Goal: Task Accomplishment & Management: Use online tool/utility

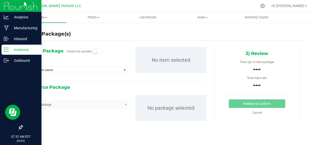
click at [8, 50] on icon at bounding box center [6, 49] width 5 height 5
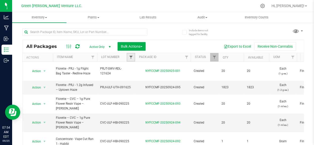
click at [130, 57] on span "Filter" at bounding box center [131, 57] width 4 height 4
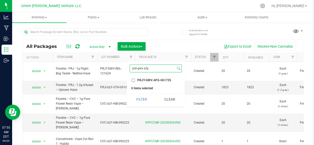
type input "prjt-gwv-afg"
click at [166, 79] on span "PRJT-GWV-AFG-061725" at bounding box center [154, 80] width 34 height 3
click at [135, 79] on input "PRJT-GWV-AFG-061725" at bounding box center [133, 80] width 3 height 3
checkbox input "true"
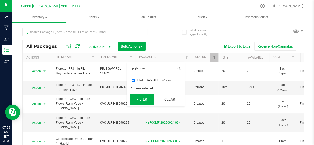
click at [142, 101] on button "Filter" at bounding box center [142, 99] width 24 height 11
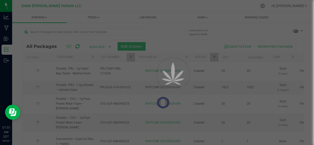
type input "[DATE]"
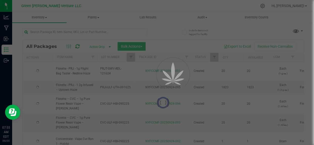
type input "[DATE]"
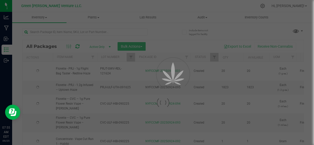
type input "[DATE]"
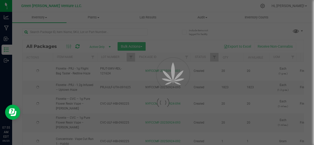
type input "[DATE]"
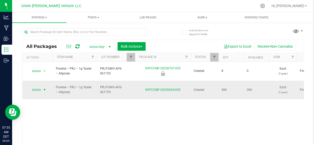
click at [34, 86] on span "Action" at bounding box center [35, 89] width 14 height 7
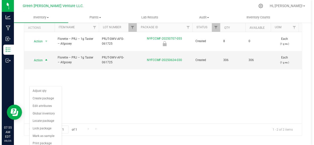
scroll to position [31, 0]
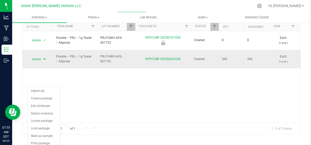
click at [41, 56] on span "Action" at bounding box center [35, 59] width 14 height 7
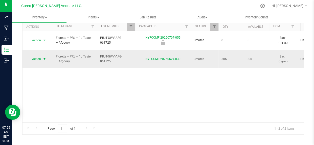
click at [41, 56] on span "Action" at bounding box center [35, 59] width 14 height 7
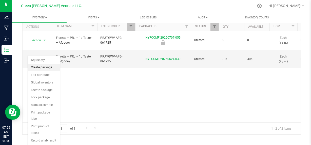
click at [39, 70] on li "Create package" at bounding box center [44, 68] width 32 height 8
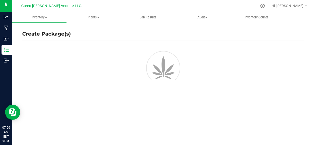
click at [188, 113] on div "Create Package(s)" at bounding box center [163, 101] width 282 height 148
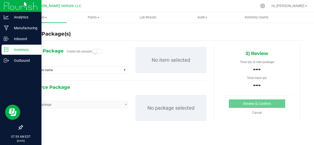
click at [8, 46] on div "Inventory" at bounding box center [22, 50] width 40 height 10
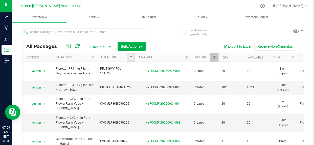
click at [128, 59] on link "Filter" at bounding box center [131, 57] width 8 height 9
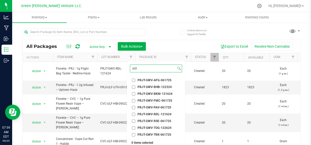
type input "prjt"
click at [150, 79] on span "PRJT-GWV-AFG-061725" at bounding box center [154, 80] width 34 height 3
click at [135, 79] on input "PRJT-GWV-AFG-061725" at bounding box center [133, 80] width 3 height 3
checkbox input "true"
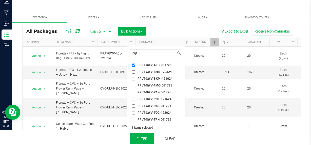
scroll to position [16, 0]
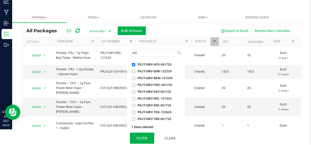
click at [140, 137] on button "Filter" at bounding box center [142, 138] width 24 height 11
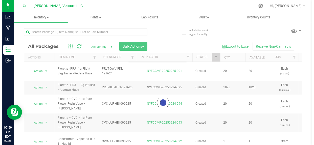
scroll to position [0, 0]
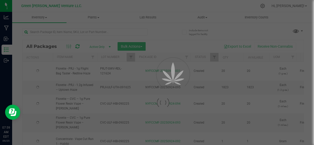
type input "[DATE]"
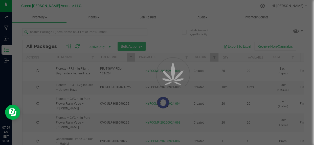
type input "[DATE]"
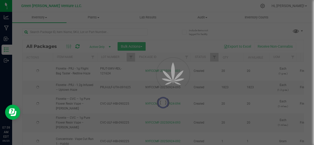
type input "[DATE]"
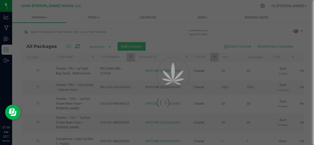
type input "[DATE]"
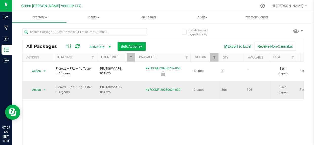
drag, startPoint x: 29, startPoint y: 87, endPoint x: 31, endPoint y: 84, distance: 2.6
click at [29, 86] on td "Action Action Adjust qty Create package Edit attributes Global inventory Locate…" at bounding box center [38, 90] width 30 height 19
click at [33, 86] on span "Action" at bounding box center [35, 89] width 14 height 7
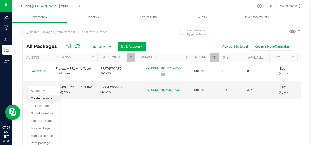
click at [35, 98] on li "Create package" at bounding box center [44, 99] width 32 height 8
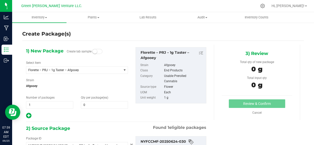
type input "0 ea"
click at [96, 103] on span at bounding box center [104, 105] width 47 height 8
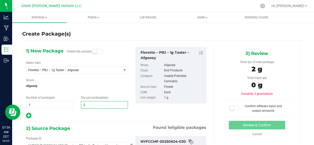
type input "20"
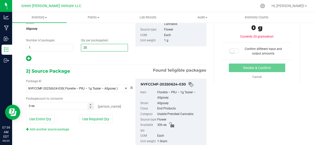
scroll to position [69, 0]
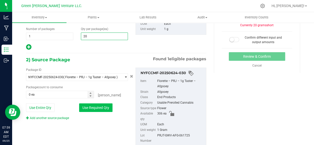
type input "20"
click at [103, 108] on button "Use Required Qty" at bounding box center [95, 108] width 33 height 9
type input "20 ea"
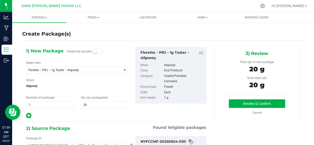
scroll to position [0, 0]
click at [231, 104] on button "Review & Confirm" at bounding box center [257, 104] width 56 height 9
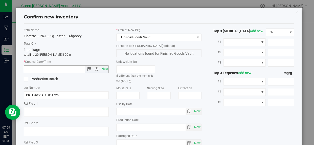
click at [102, 69] on span "Now" at bounding box center [104, 69] width 9 height 7
type input "9/25/2025 7:59 AM"
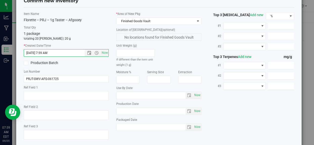
scroll to position [43, 0]
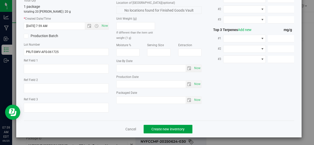
click at [171, 129] on span "Create new inventory" at bounding box center [167, 129] width 33 height 4
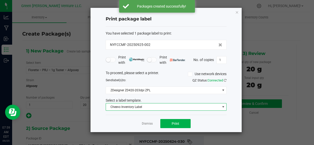
click at [134, 110] on span "Cheevo Inventory Label" at bounding box center [163, 107] width 114 height 7
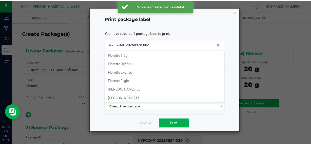
scroll to position [86, 0]
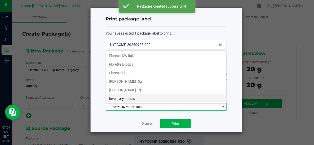
click at [142, 98] on li "Inventory Labels" at bounding box center [166, 99] width 120 height 9
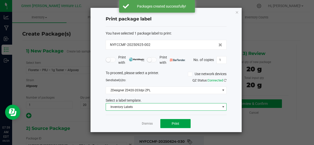
click at [171, 124] on button "Print" at bounding box center [175, 123] width 30 height 9
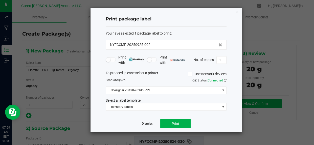
click at [143, 123] on link "Dismiss" at bounding box center [147, 124] width 11 height 4
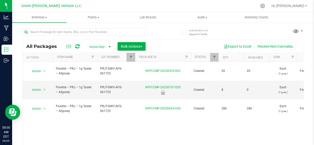
click at [130, 54] on link "Filter" at bounding box center [131, 57] width 8 height 9
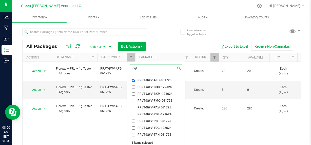
type input "prjt"
click at [133, 78] on li "PRJT-GWV-AFG-061725" at bounding box center [156, 80] width 52 height 5
click at [133, 80] on input "PRJT-GWV-AFG-061725" at bounding box center [133, 80] width 3 height 3
checkbox input "false"
click at [154, 121] on span "PRJT-GWV-RSE-061725" at bounding box center [154, 121] width 34 height 3
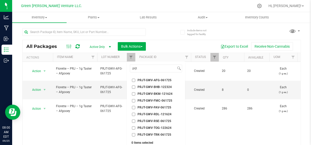
click at [135, 121] on input "PRJT-GWV-RSE-061725" at bounding box center [133, 121] width 3 height 3
checkbox input "true"
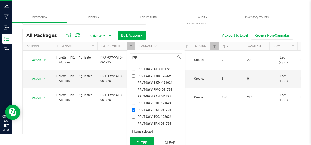
scroll to position [16, 0]
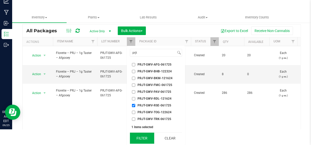
click at [147, 138] on button "Filter" at bounding box center [142, 138] width 24 height 11
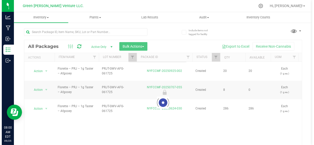
scroll to position [0, 0]
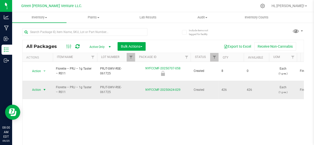
click at [40, 86] on span "Action" at bounding box center [35, 89] width 14 height 7
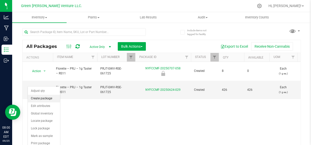
click at [43, 99] on li "Create package" at bounding box center [44, 99] width 32 height 8
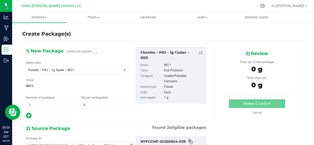
type input "0 ea"
click at [87, 107] on span "0 0" at bounding box center [104, 105] width 47 height 8
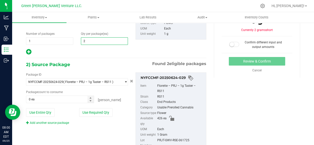
scroll to position [44, 0]
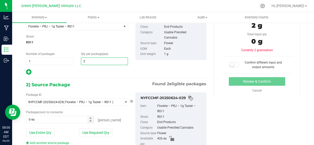
click at [93, 60] on input "2" at bounding box center [104, 61] width 47 height 7
type input "20"
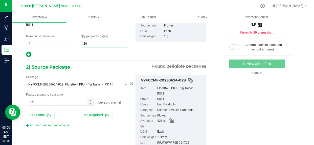
scroll to position [90, 0]
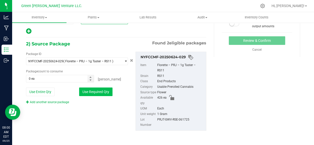
type input "20"
click at [96, 90] on button "Use Required Qty" at bounding box center [95, 92] width 33 height 9
type input "20 ea"
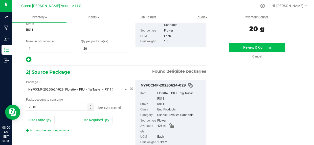
scroll to position [21, 0]
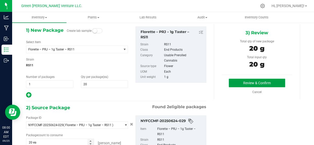
click at [236, 84] on button "Review & Confirm" at bounding box center [257, 83] width 56 height 9
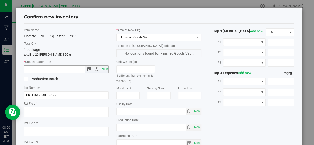
click at [102, 71] on span "Now" at bounding box center [104, 69] width 9 height 7
type input "9/25/2025 8:00 AM"
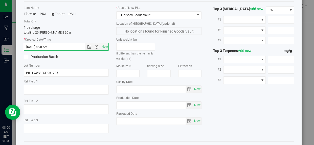
scroll to position [43, 0]
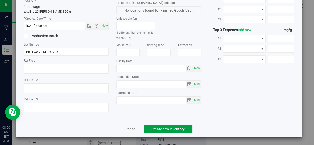
click at [169, 130] on span "Create new inventory" at bounding box center [167, 129] width 33 height 4
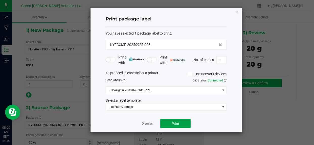
click at [171, 125] on button "Print" at bounding box center [175, 123] width 30 height 9
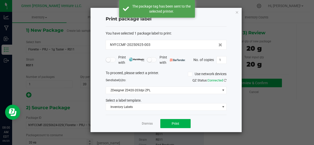
click at [150, 121] on div "Dismiss Print" at bounding box center [166, 123] width 121 height 17
click at [146, 125] on link "Dismiss" at bounding box center [147, 124] width 11 height 4
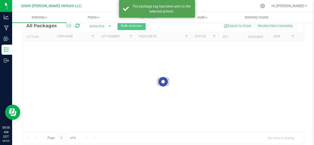
scroll to position [17, 0]
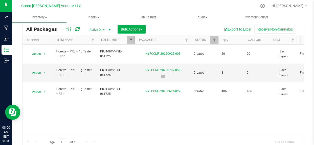
click at [131, 39] on span "Filter" at bounding box center [131, 40] width 4 height 4
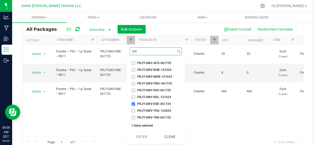
type input "prjt"
click at [132, 104] on input "PRJT-GWV-RSE-061725" at bounding box center [133, 104] width 3 height 3
checkbox input "false"
click at [151, 115] on li "PRJT-GWV-TRK-061725" at bounding box center [156, 117] width 52 height 5
click at [150, 118] on span "PRJT-GWV-TRK-061725" at bounding box center [154, 117] width 34 height 3
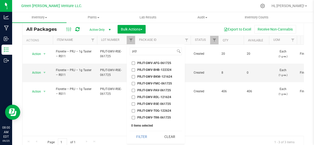
click at [135, 118] on input "PRJT-GWV-TRK-061725" at bounding box center [133, 117] width 3 height 3
checkbox input "true"
click at [143, 142] on button "Filter" at bounding box center [142, 137] width 24 height 11
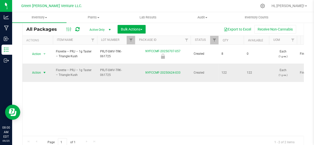
click at [38, 69] on span "Action" at bounding box center [35, 72] width 14 height 7
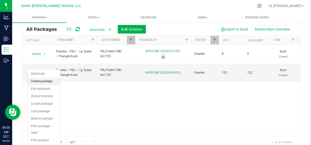
click at [45, 80] on li "Create package" at bounding box center [44, 82] width 32 height 8
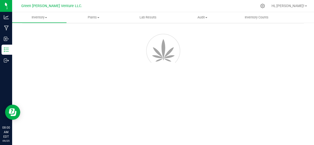
scroll to position [21, 0]
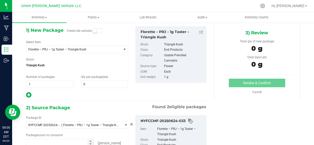
type input "0 ea"
click at [89, 81] on span "0 0" at bounding box center [104, 85] width 47 height 8
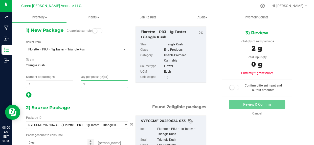
type input "20"
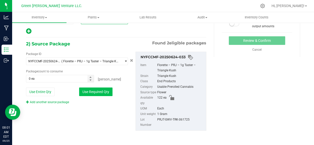
type input "20"
click at [90, 88] on button "Use Required Qty" at bounding box center [95, 92] width 33 height 9
type input "20 ea"
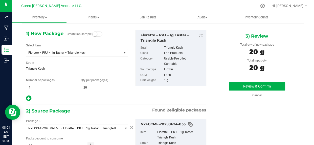
scroll to position [0, 0]
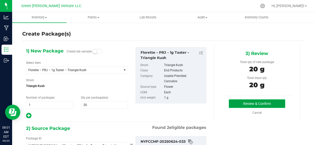
click at [232, 103] on button "Review & Confirm" at bounding box center [257, 104] width 56 height 9
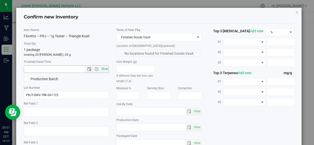
click at [103, 68] on span "Now" at bounding box center [104, 69] width 9 height 7
type input "9/25/2025 8:01 AM"
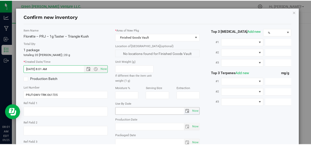
scroll to position [43, 0]
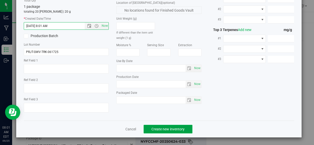
click at [161, 128] on span "Create new inventory" at bounding box center [167, 129] width 33 height 4
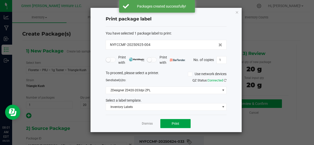
click at [177, 123] on span "Print" at bounding box center [176, 124] width 8 height 4
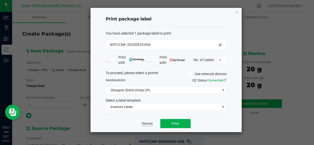
click at [147, 125] on link "Dismiss" at bounding box center [147, 124] width 11 height 4
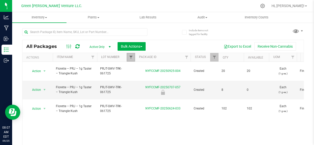
click at [130, 58] on span "Filter" at bounding box center [131, 57] width 4 height 4
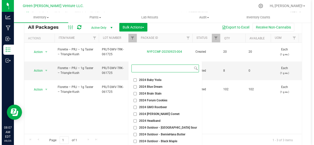
scroll to position [31, 0]
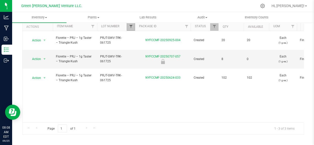
click at [130, 28] on span "Filter" at bounding box center [131, 27] width 4 height 4
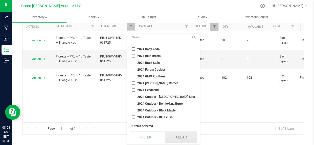
click at [176, 137] on button "Clear" at bounding box center [181, 137] width 32 height 11
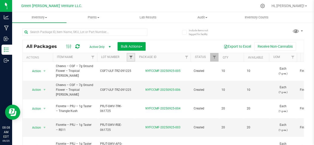
click at [131, 56] on span "Filter" at bounding box center [131, 57] width 4 height 4
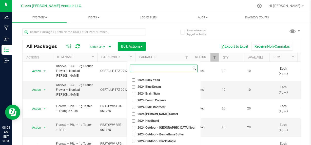
click at [144, 70] on input at bounding box center [160, 68] width 61 height 7
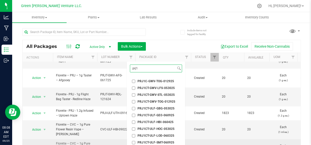
scroll to position [69, 0]
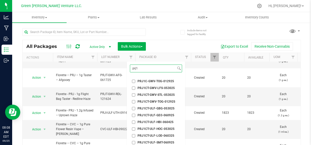
type input "prj1"
drag, startPoint x: 146, startPoint y: 68, endPoint x: 128, endPoint y: 72, distance: 18.8
click at [128, 72] on div "prj1 Select All 012123-01THC-193FSD 0260557147654011 2022 Outdoor - LCD x Cherr…" at bounding box center [156, 119] width 58 height 114
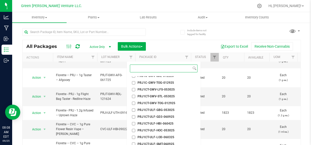
paste input "PRJ1-ULF-BBD-091225"
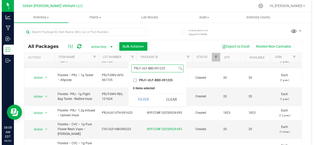
scroll to position [0, 0]
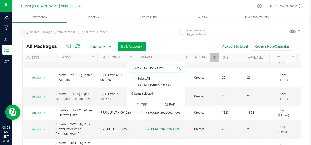
type input "PRJ1-ULF-BBD-091225"
click at [145, 86] on span "PRJ1-ULF-BBD-091225" at bounding box center [154, 85] width 34 height 3
click at [135, 86] on input "PRJ1-ULF-BBD-091225" at bounding box center [133, 85] width 3 height 3
checkbox input "true"
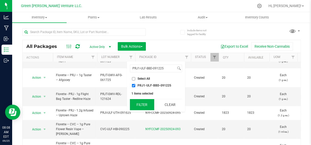
click at [142, 103] on button "Filter" at bounding box center [142, 104] width 24 height 11
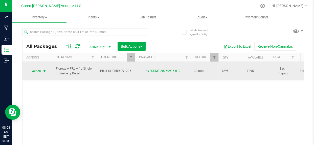
click at [36, 68] on span "Action" at bounding box center [35, 71] width 14 height 7
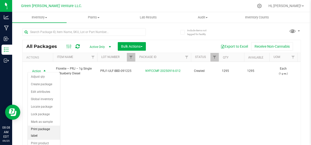
click at [38, 132] on li "Print package label" at bounding box center [44, 133] width 32 height 14
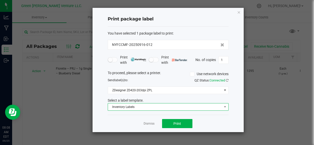
click at [144, 106] on span "Inventory Labels" at bounding box center [165, 107] width 114 height 7
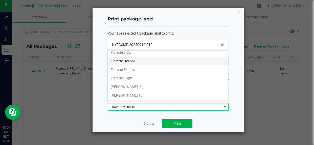
scroll to position [86, 0]
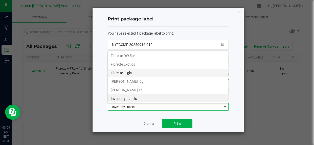
click at [131, 72] on li "Florette Flight" at bounding box center [168, 73] width 120 height 9
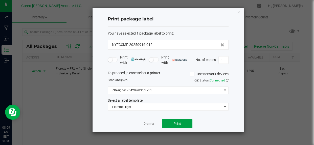
click at [184, 119] on button "Print" at bounding box center [177, 123] width 30 height 9
click at [150, 124] on link "Dismiss" at bounding box center [149, 124] width 11 height 4
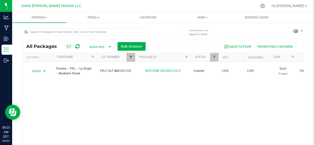
click at [132, 55] on span "Filter" at bounding box center [131, 57] width 4 height 4
checkbox input "true"
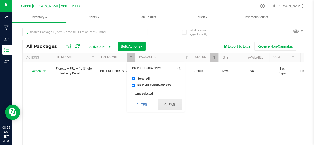
click at [169, 109] on button "Clear" at bounding box center [170, 104] width 24 height 11
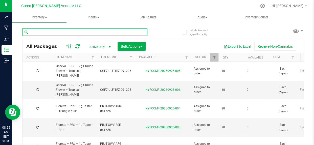
click at [77, 34] on input "text" at bounding box center [84, 32] width 125 height 8
type input "[DATE]"
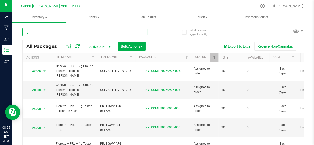
type input "[DATE]"
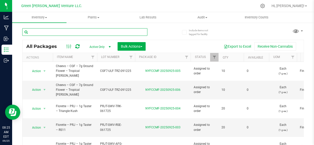
type input "[DATE]"
type input ".5"
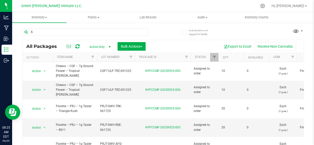
click at [163, 34] on div ".5 All Packages Active Only Active Only Lab Samples Locked All Bulk Actions Add…" at bounding box center [163, 95] width 282 height 142
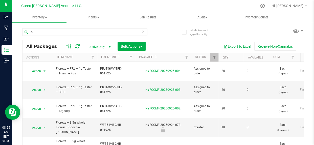
click at [142, 30] on icon at bounding box center [143, 31] width 4 height 6
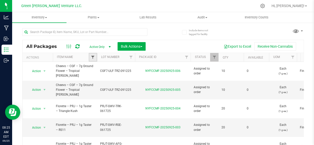
click at [94, 56] on span "Filter" at bounding box center [93, 57] width 4 height 4
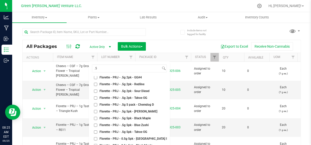
scroll to position [184, 0]
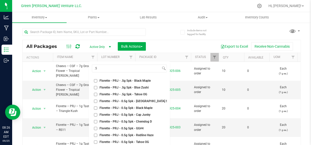
type input ".5"
click at [115, 107] on span "Florette - PRJ - 0.5g 5pk - Black Maple" at bounding box center [125, 108] width 53 height 3
click at [97, 107] on input "Florette - PRJ - 0.5g 5pk - Black Maple" at bounding box center [95, 108] width 3 height 3
checkbox input "true"
click at [117, 101] on span "Florette - PRJ - 0.5g 5pk - Albany Sour Diesel" at bounding box center [139, 101] width 81 height 3
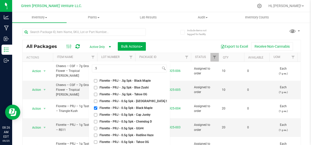
click at [97, 101] on input "Florette - PRJ - 0.5g 5pk - Albany Sour Diesel" at bounding box center [95, 101] width 3 height 3
checkbox input "true"
click at [158, 49] on div "Export to Excel Receive Non-Cannabis" at bounding box center [222, 46] width 147 height 9
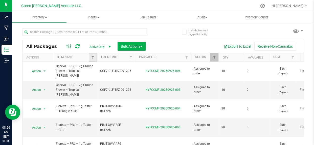
click at [95, 57] on link "Filter" at bounding box center [93, 57] width 8 height 9
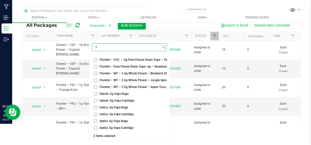
scroll to position [30, 0]
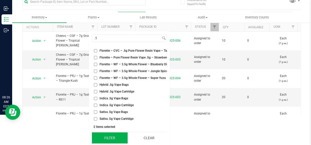
click at [112, 136] on button "Filter" at bounding box center [110, 138] width 36 height 11
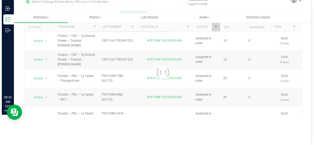
scroll to position [0, 0]
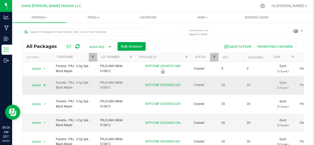
click at [30, 82] on span "Action" at bounding box center [35, 85] width 14 height 7
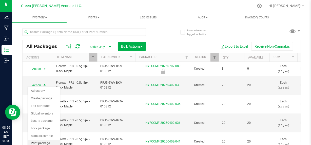
click at [48, 142] on li "Print package label" at bounding box center [44, 147] width 32 height 14
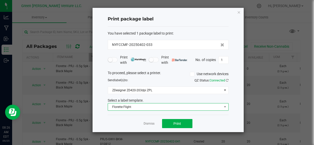
click at [142, 108] on span "Florette Flight" at bounding box center [165, 107] width 114 height 7
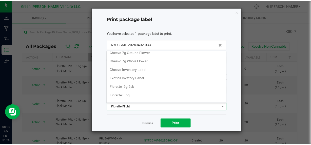
scroll to position [61, 0]
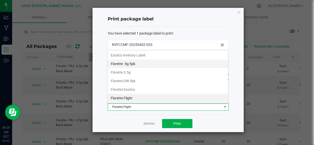
click at [145, 64] on li "Florette .5g 5pk" at bounding box center [168, 64] width 120 height 9
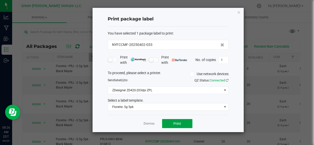
click at [177, 124] on span "Print" at bounding box center [177, 124] width 8 height 4
click at [239, 12] on icon "button" at bounding box center [239, 12] width 4 height 6
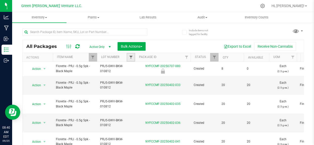
click at [131, 56] on span "Filter" at bounding box center [131, 57] width 4 height 4
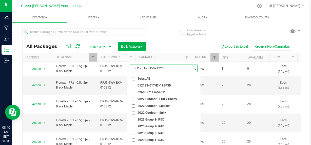
click at [135, 68] on input "PRJ1-ULF-BBD-091225" at bounding box center [160, 68] width 61 height 7
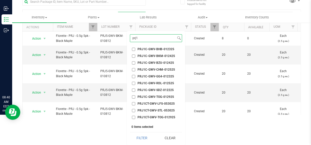
scroll to position [65, 0]
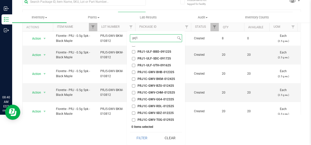
type input "prj1"
click at [133, 51] on input "PRJ1-ULF-BBD-091225" at bounding box center [133, 51] width 3 height 3
checkbox input "true"
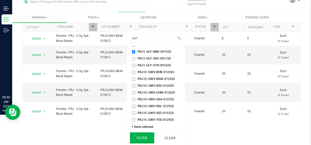
click at [144, 141] on button "Filter" at bounding box center [142, 138] width 24 height 11
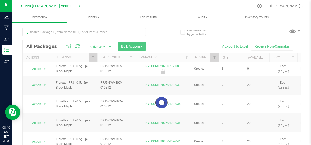
scroll to position [0, 0]
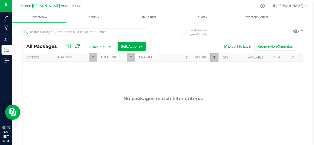
click at [214, 58] on span "Filter" at bounding box center [214, 57] width 4 height 4
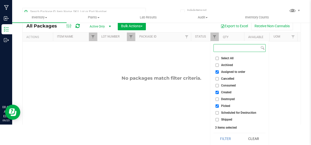
scroll to position [21, 0]
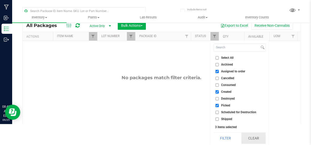
click at [255, 135] on button "Clear" at bounding box center [253, 138] width 24 height 11
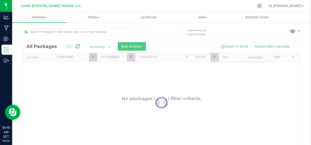
scroll to position [0, 0]
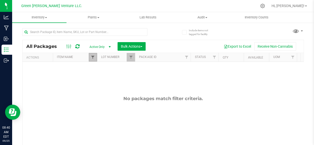
click at [93, 58] on span "Filter" at bounding box center [93, 57] width 4 height 4
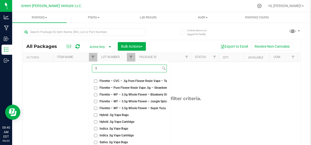
drag, startPoint x: 86, startPoint y: 70, endPoint x: 81, endPoint y: 71, distance: 5.2
click at [81, 71] on body "Analytics Manufacturing Inbound Inventory Outbound 08:40 AM EDT 09/25/2025 09/2…" at bounding box center [155, 72] width 311 height 145
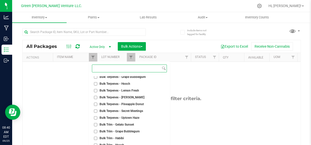
scroll to position [3889, 0]
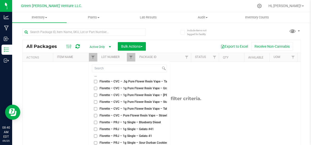
click at [209, 105] on div "No packages match filter criteria." at bounding box center [162, 125] width 278 height 126
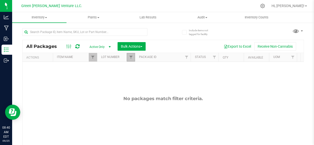
click at [131, 55] on link "Filter" at bounding box center [131, 57] width 8 height 9
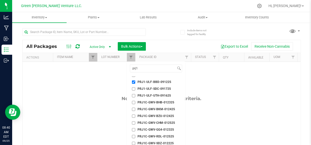
click at [132, 81] on input "PRJ1-ULF-BBD-091225" at bounding box center [133, 82] width 3 height 3
click at [133, 81] on input "PRJ1-ULF-BBD-091225" at bounding box center [133, 82] width 3 height 3
checkbox input "true"
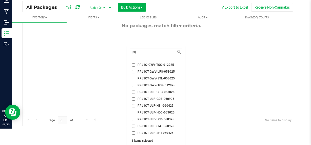
scroll to position [30, 0]
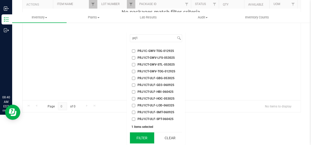
click at [145, 137] on button "Filter" at bounding box center [142, 138] width 24 height 11
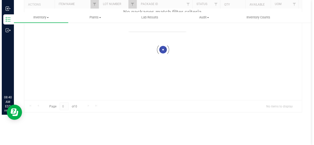
scroll to position [0, 0]
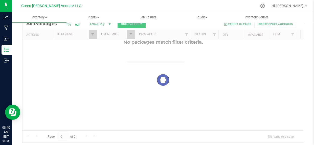
checkbox input "true"
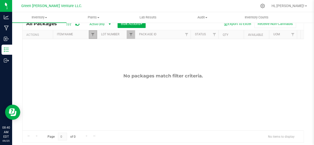
click at [91, 35] on link "Filter" at bounding box center [93, 34] width 8 height 9
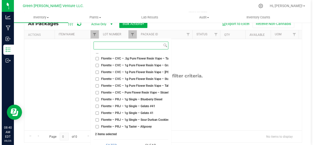
scroll to position [4027, 0]
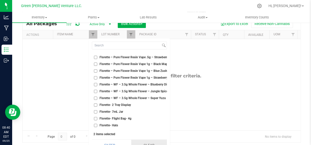
click at [144, 142] on button "Clear" at bounding box center [149, 145] width 36 height 11
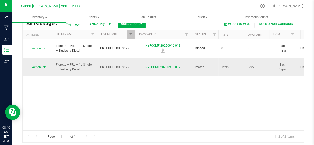
click at [35, 64] on span "Action" at bounding box center [35, 67] width 14 height 7
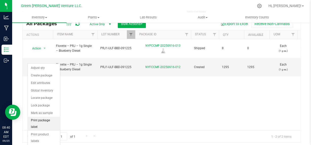
click at [39, 122] on li "Print package label" at bounding box center [44, 124] width 32 height 14
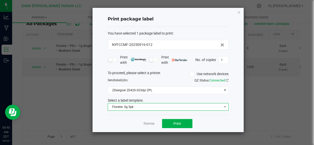
click at [193, 106] on span "Florette .5g 5pk" at bounding box center [165, 107] width 114 height 7
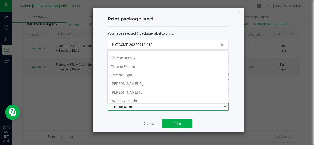
scroll to position [86, 0]
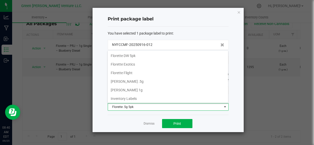
click at [131, 72] on li "Florette Flight" at bounding box center [168, 73] width 120 height 9
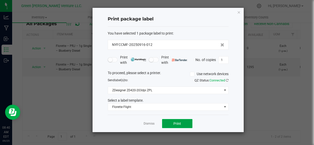
click at [174, 122] on span "Print" at bounding box center [177, 124] width 8 height 4
click at [239, 10] on icon "button" at bounding box center [239, 12] width 4 height 6
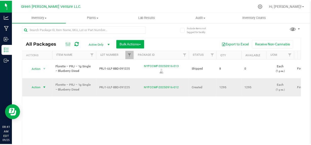
scroll to position [0, 0]
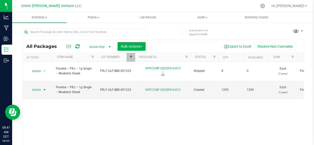
click at [132, 57] on span "Filter" at bounding box center [131, 57] width 4 height 4
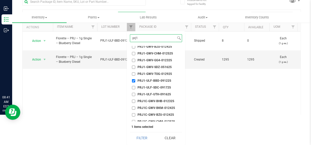
scroll to position [19, 0]
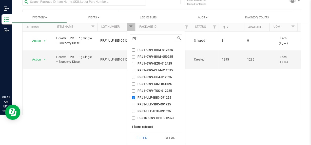
click at [132, 111] on input "PRJ1-ULF-UTH-091625" at bounding box center [133, 111] width 3 height 3
checkbox input "true"
click at [132, 96] on input "PRJ1-ULF-BBD-091225" at bounding box center [133, 97] width 3 height 3
checkbox input "false"
click at [136, 136] on button "Filter" at bounding box center [142, 138] width 24 height 11
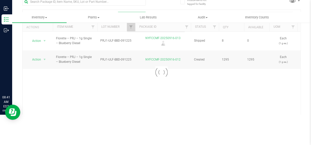
scroll to position [0, 0]
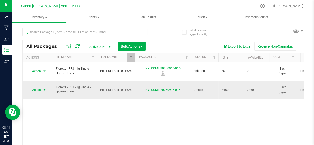
click at [42, 86] on span "select" at bounding box center [44, 89] width 6 height 7
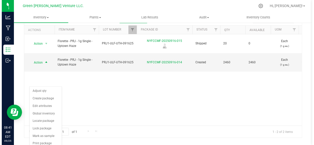
scroll to position [31, 0]
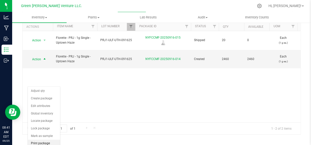
click at [51, 142] on li "Print package label" at bounding box center [44, 147] width 32 height 14
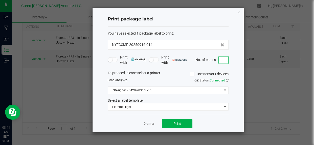
click at [224, 59] on input "1" at bounding box center [224, 60] width 10 height 7
type input "100"
click at [177, 123] on span "Print" at bounding box center [177, 124] width 8 height 4
